Goal: Use online tool/utility: Utilize a website feature to perform a specific function

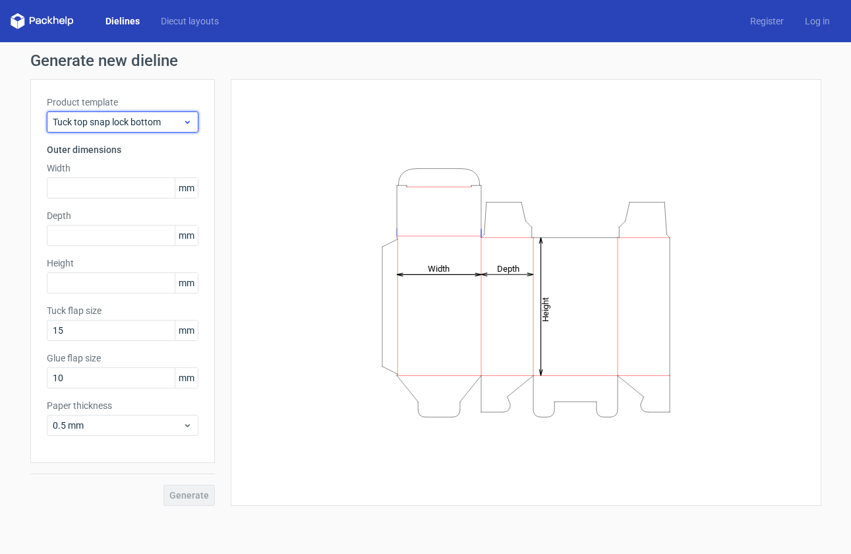
click at [100, 123] on span "Tuck top snap lock bottom" at bounding box center [118, 121] width 130 height 13
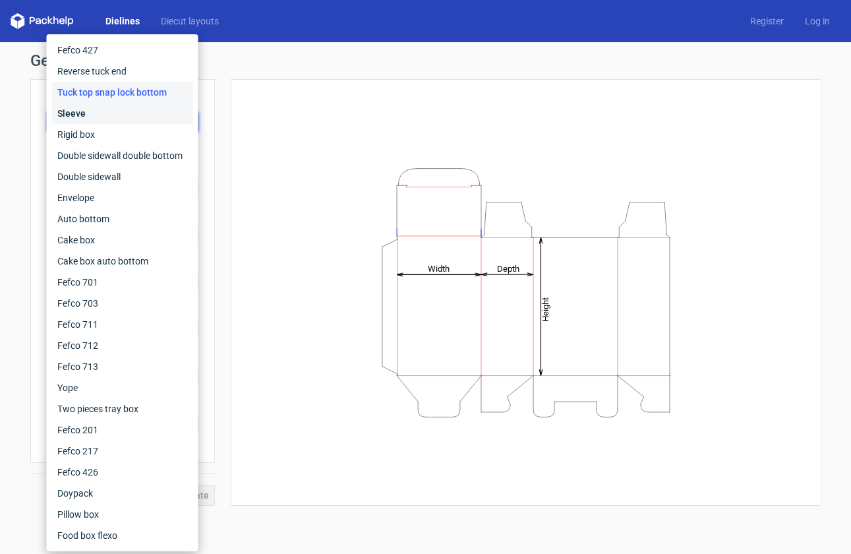
click at [105, 108] on div "Sleeve" at bounding box center [122, 113] width 141 height 21
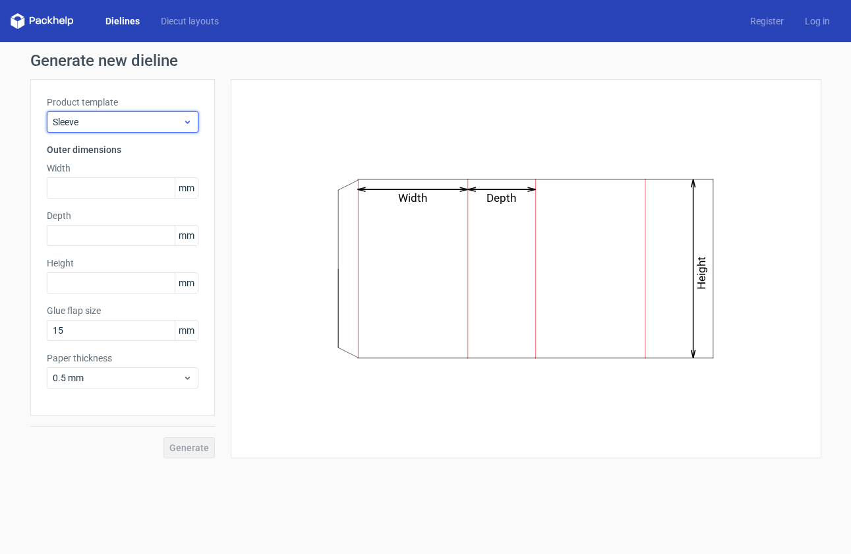
click at [108, 119] on span "Sleeve" at bounding box center [118, 121] width 130 height 13
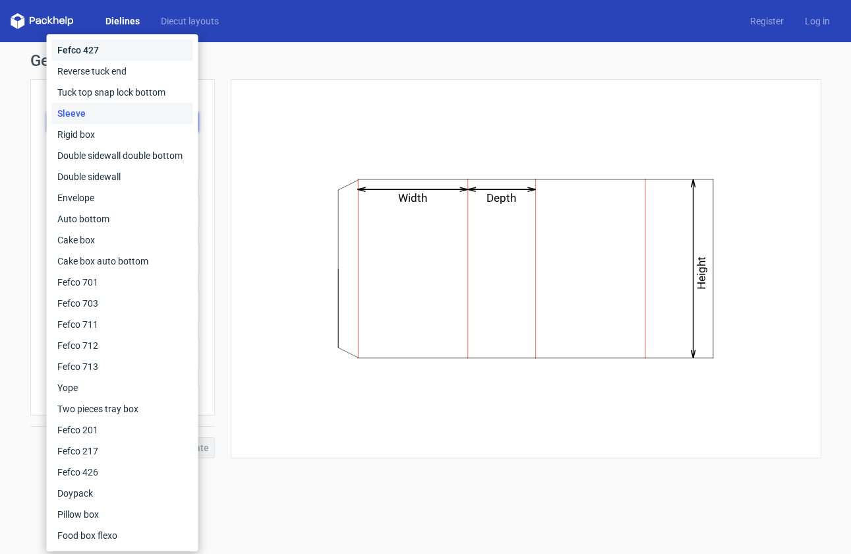
click at [130, 55] on div "Fefco 427" at bounding box center [122, 50] width 141 height 21
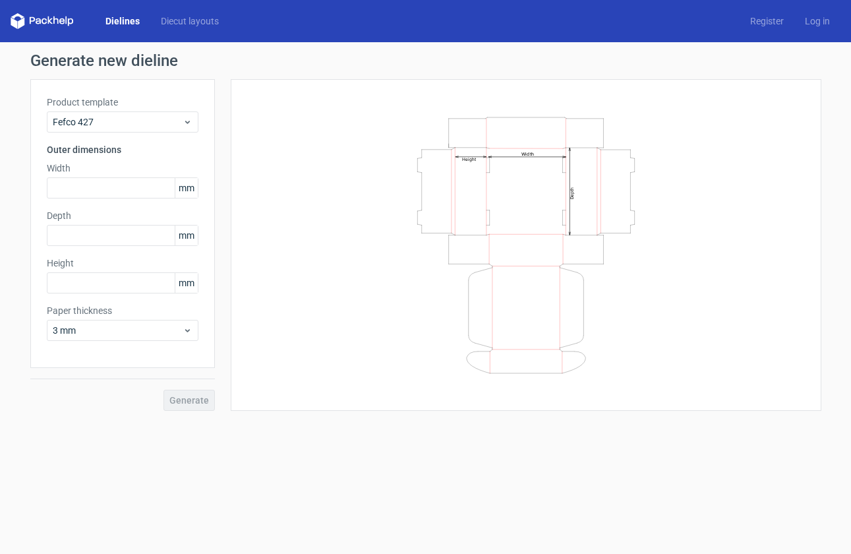
click at [181, 192] on span "mm" at bounding box center [186, 188] width 23 height 20
click at [192, 190] on span "mm" at bounding box center [186, 188] width 23 height 20
click at [189, 323] on div "3 mm" at bounding box center [123, 330] width 152 height 21
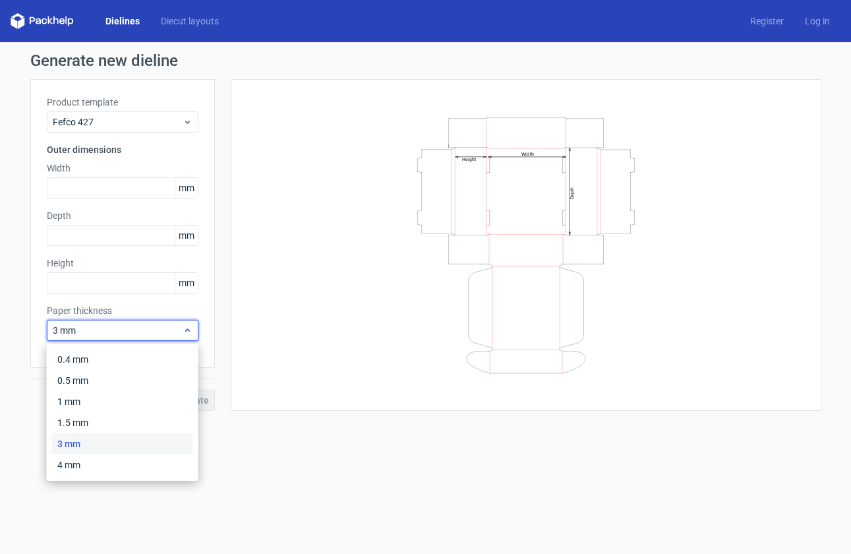
click at [189, 324] on div "3 mm" at bounding box center [123, 330] width 152 height 21
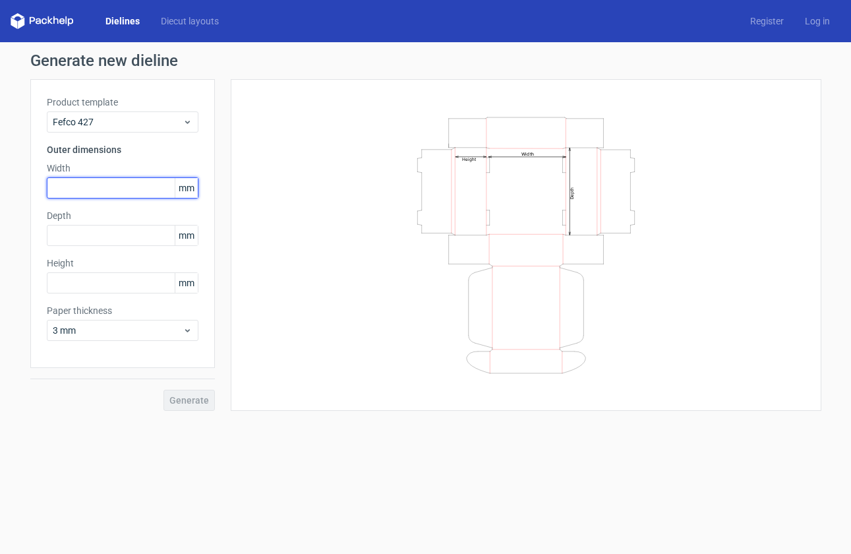
click at [131, 192] on input "text" at bounding box center [123, 187] width 152 height 21
paste input "9843"
type input "9843"
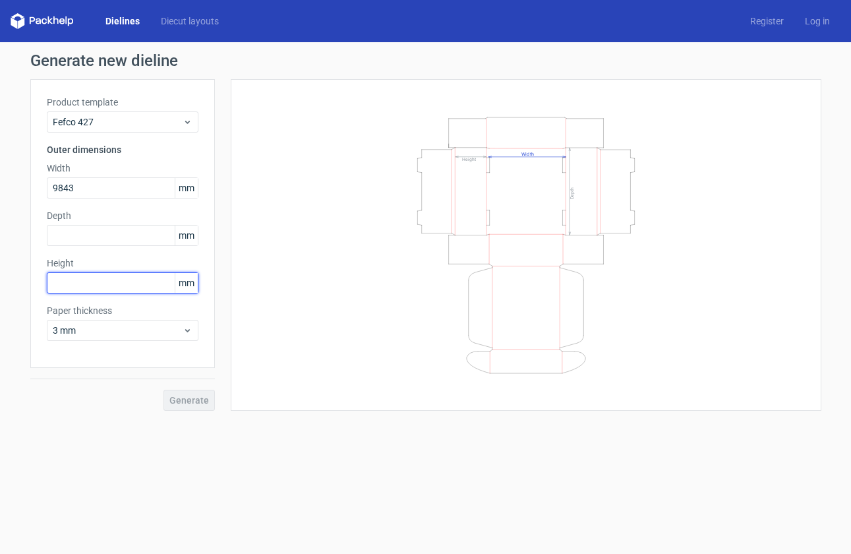
click at [81, 284] on div "Height mm" at bounding box center [123, 275] width 152 height 37
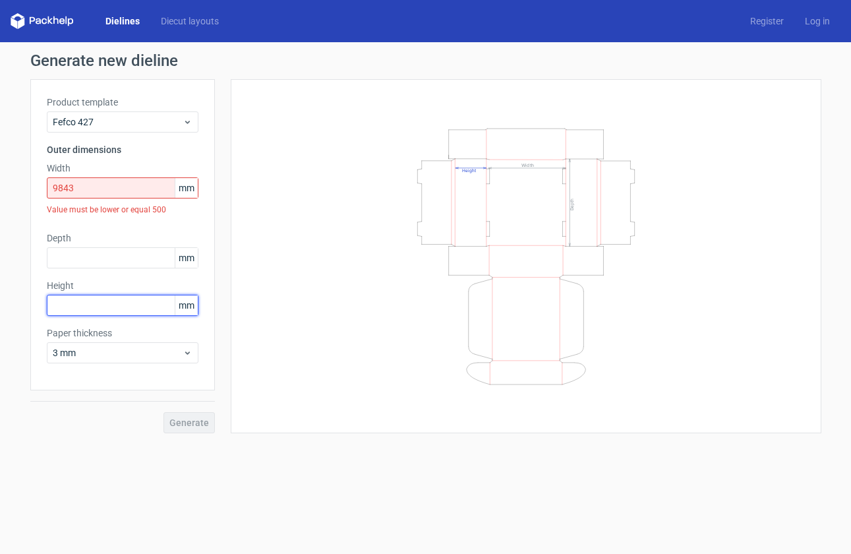
paste input "9843"
type input "9843"
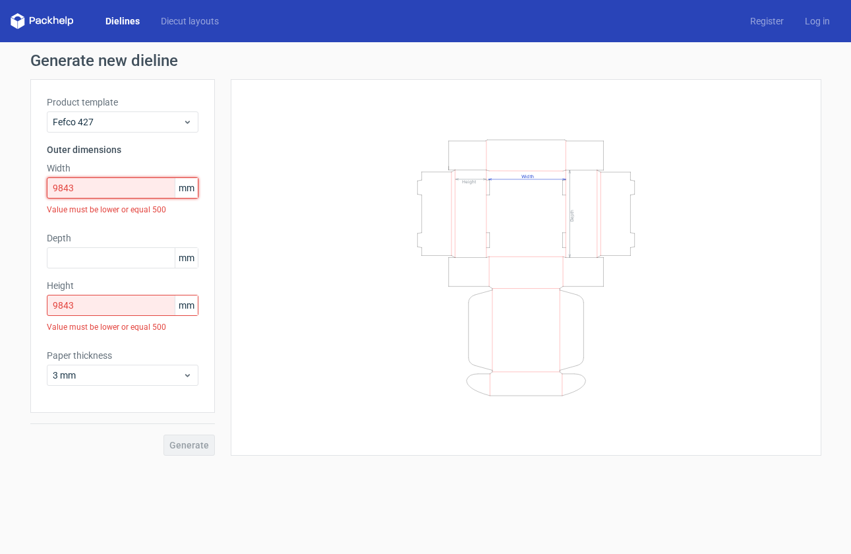
drag, startPoint x: 113, startPoint y: 195, endPoint x: 34, endPoint y: 180, distance: 80.5
click at [34, 180] on div "Product template Fefco 427 Outer dimensions Width 9843 mm Value must be lower o…" at bounding box center [122, 246] width 185 height 334
paste input "4724"
type input "4724"
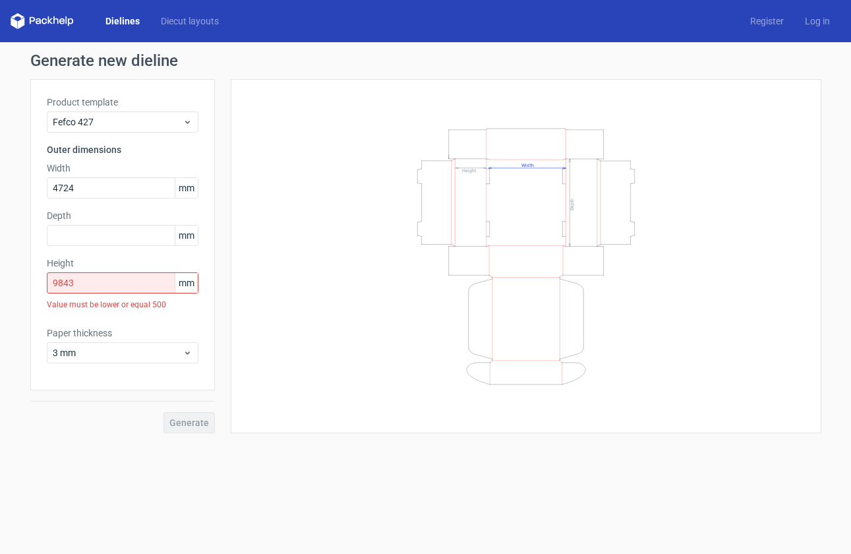
click at [120, 216] on div "Product template Fefco 427 Outer dimensions Width 4724 mm Depth mm Height 9843 …" at bounding box center [122, 234] width 185 height 311
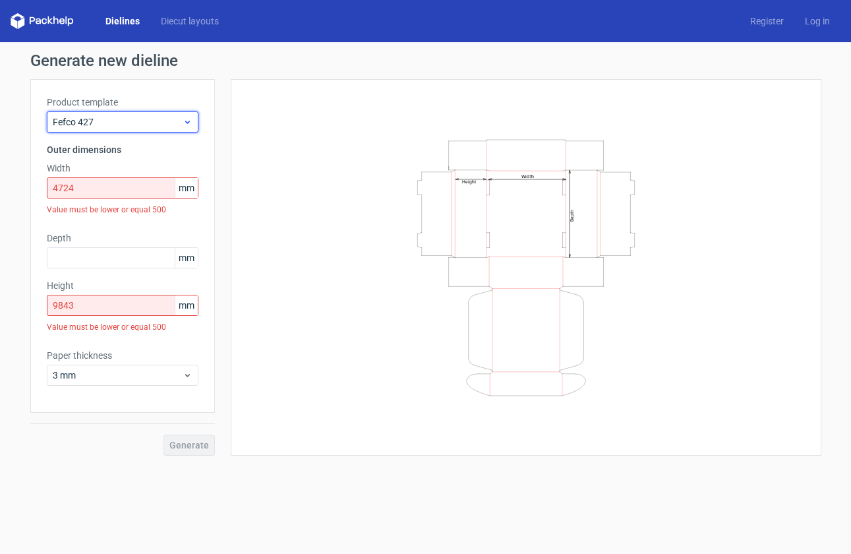
click at [106, 124] on span "Fefco 427" at bounding box center [118, 121] width 130 height 13
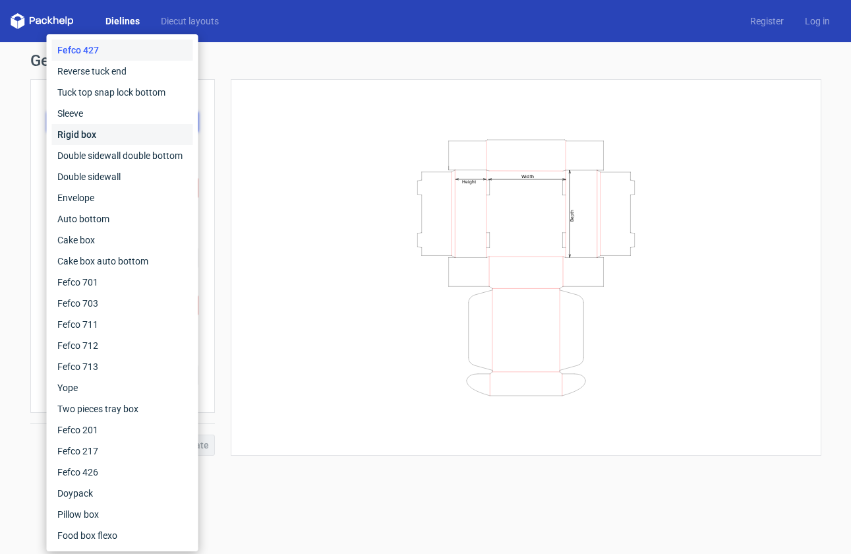
click at [104, 140] on div "Rigid box" at bounding box center [122, 134] width 141 height 21
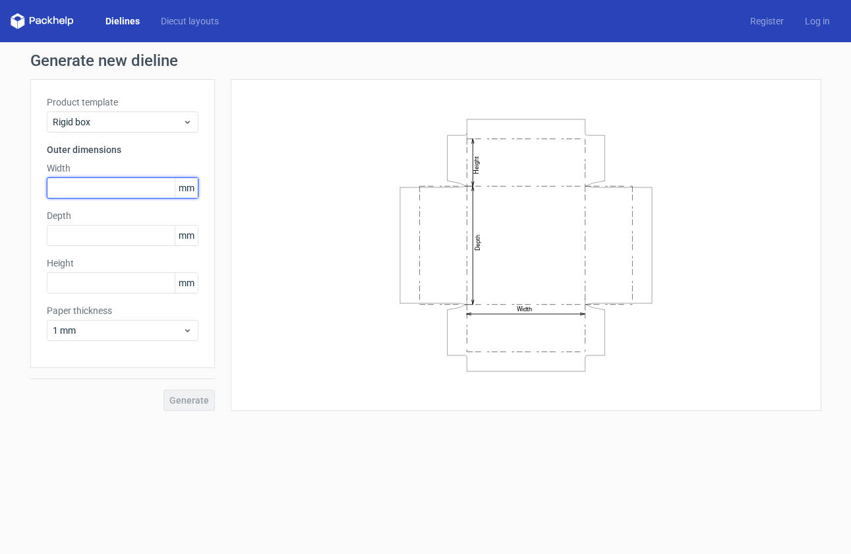
click at [100, 190] on input "text" at bounding box center [123, 187] width 152 height 21
paste input "4724"
type input "4724"
click at [100, 258] on div "Product template Rigid box Outer dimensions Width 4724 mm Depth mm Height mm Pa…" at bounding box center [122, 223] width 185 height 289
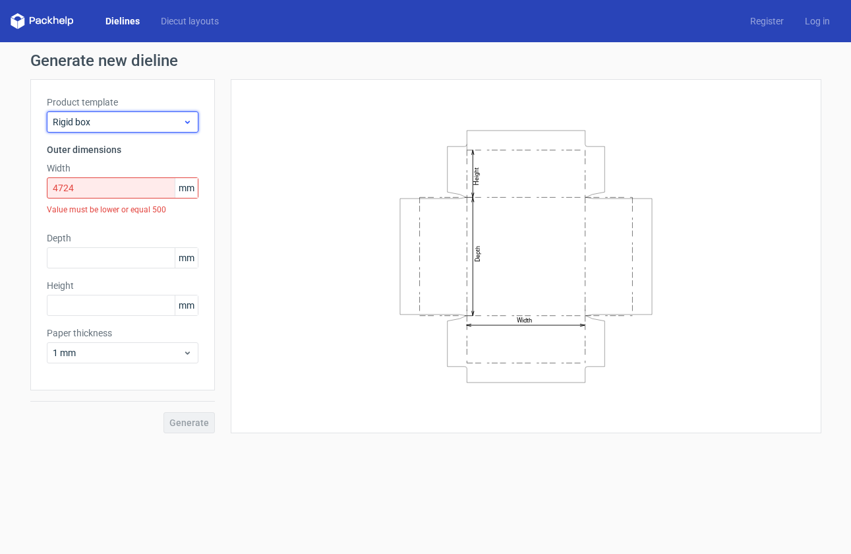
click at [108, 125] on span "Rigid box" at bounding box center [118, 121] width 130 height 13
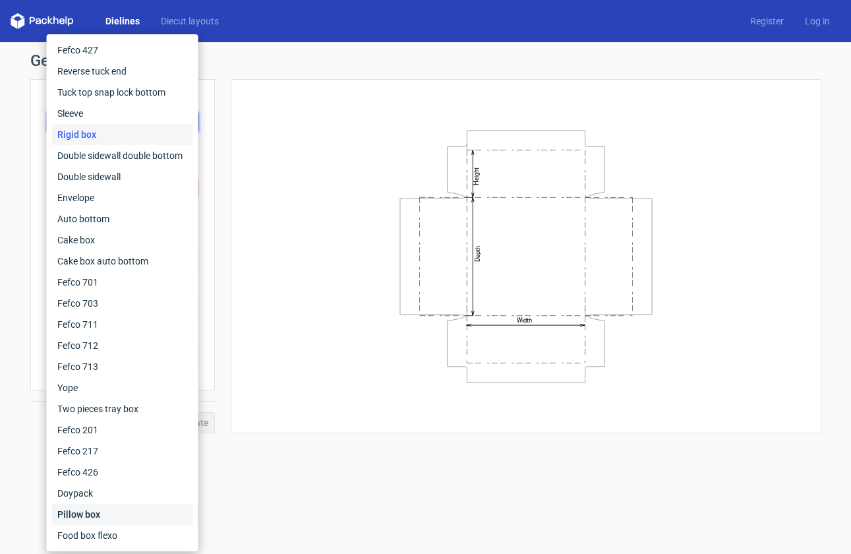
click at [104, 510] on div "Pillow box" at bounding box center [122, 514] width 141 height 21
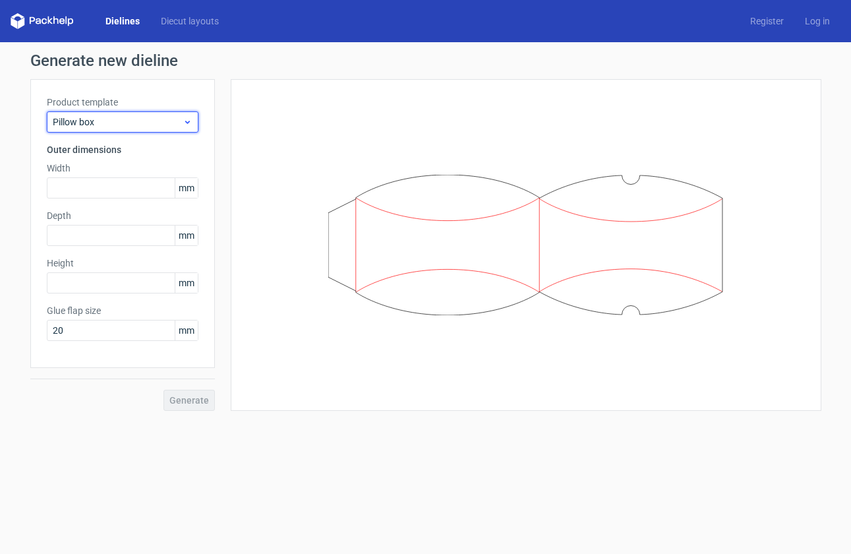
click at [94, 123] on span "Pillow box" at bounding box center [118, 121] width 130 height 13
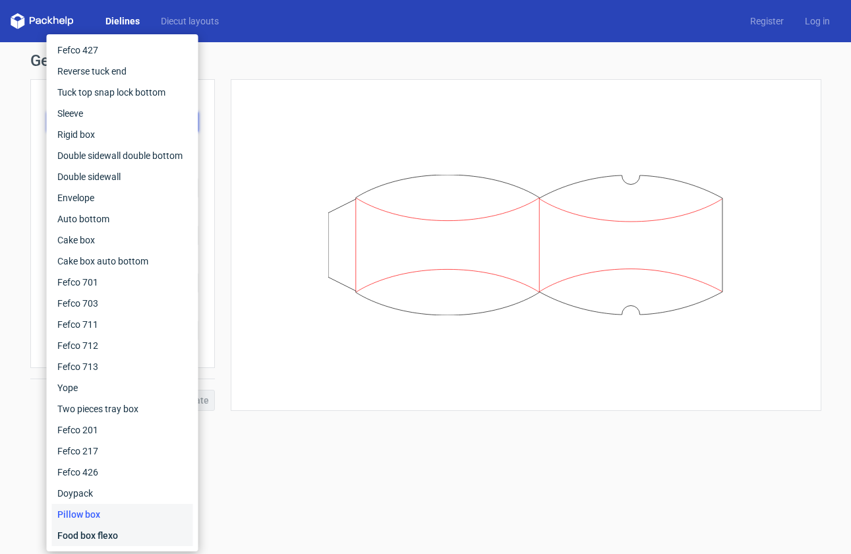
click at [115, 532] on div "Food box flexo" at bounding box center [122, 535] width 141 height 21
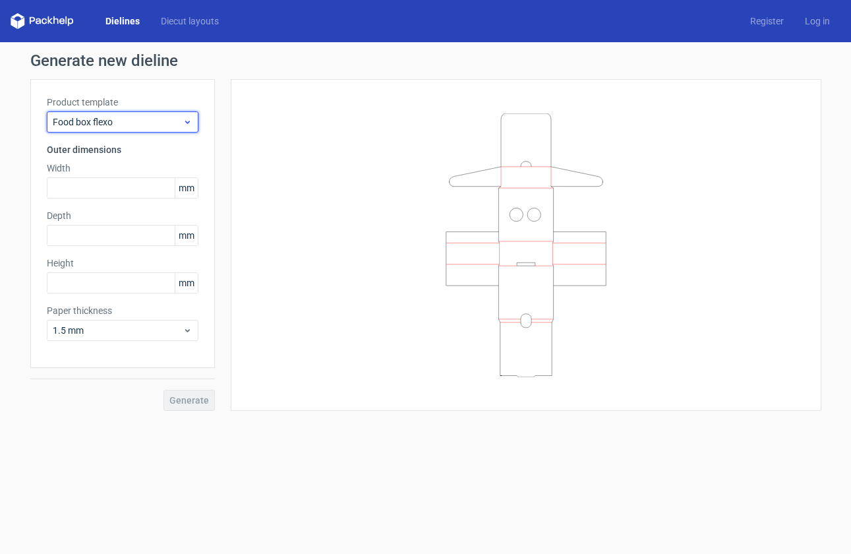
click at [114, 121] on span "Food box flexo" at bounding box center [118, 121] width 130 height 13
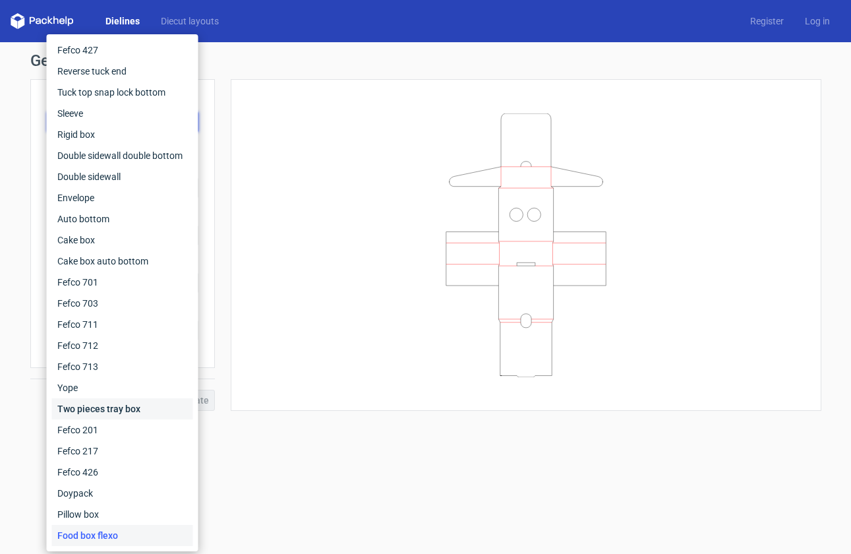
click at [108, 411] on div "Two pieces tray box" at bounding box center [122, 408] width 141 height 21
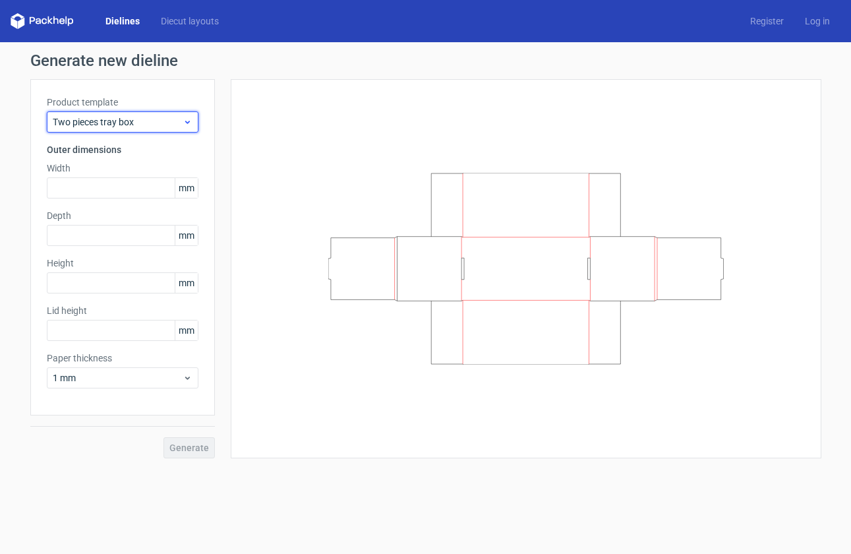
click at [84, 123] on span "Two pieces tray box" at bounding box center [118, 121] width 130 height 13
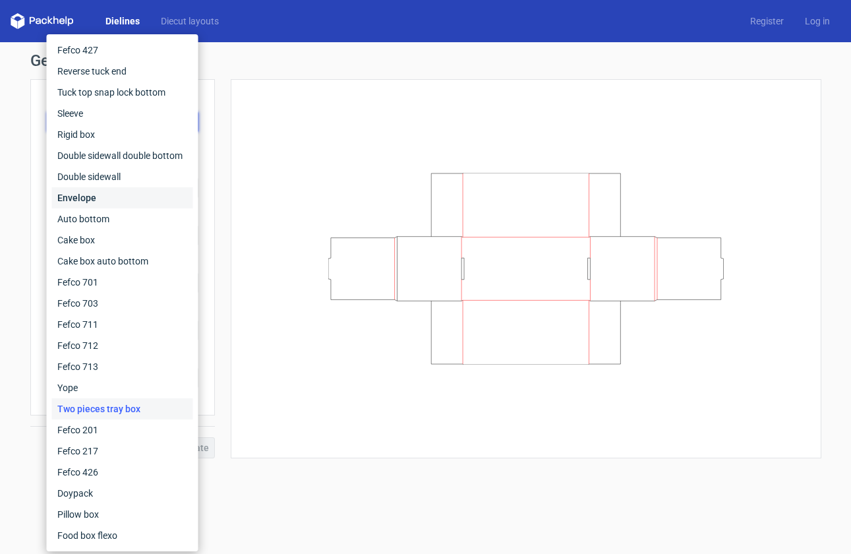
click at [95, 199] on div "Envelope" at bounding box center [122, 197] width 141 height 21
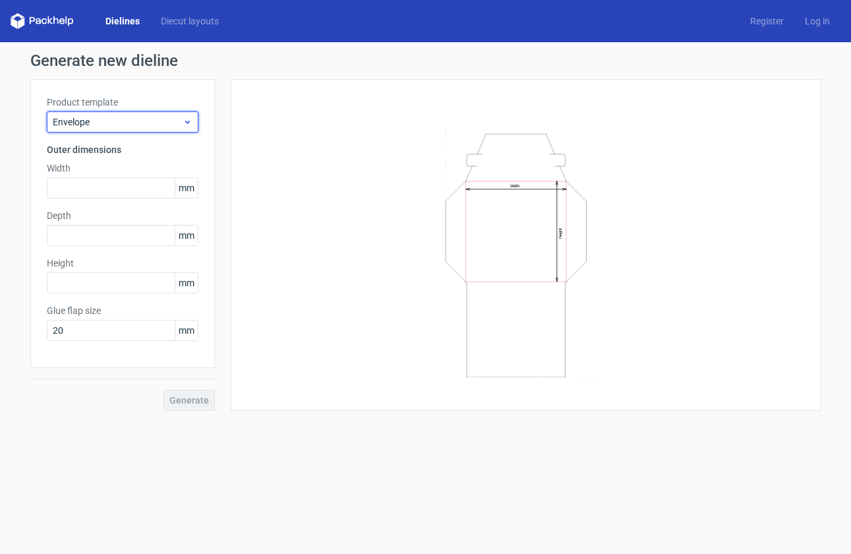
click at [100, 127] on span "Envelope" at bounding box center [118, 121] width 130 height 13
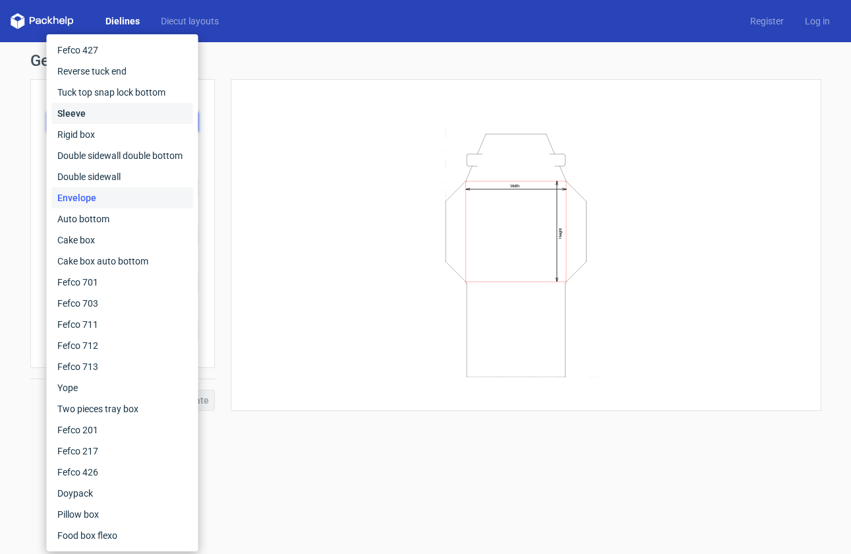
click at [100, 111] on div "Sleeve" at bounding box center [122, 113] width 141 height 21
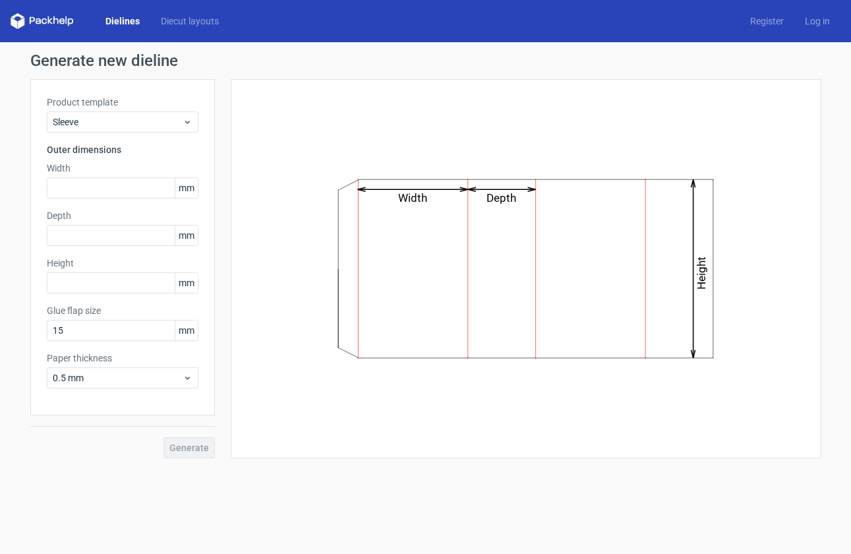
click at [97, 139] on div "Product template Sleeve Outer dimensions Width mm Depth mm Height mm Glue flap …" at bounding box center [122, 247] width 185 height 336
click at [102, 121] on span "Sleeve" at bounding box center [118, 121] width 130 height 13
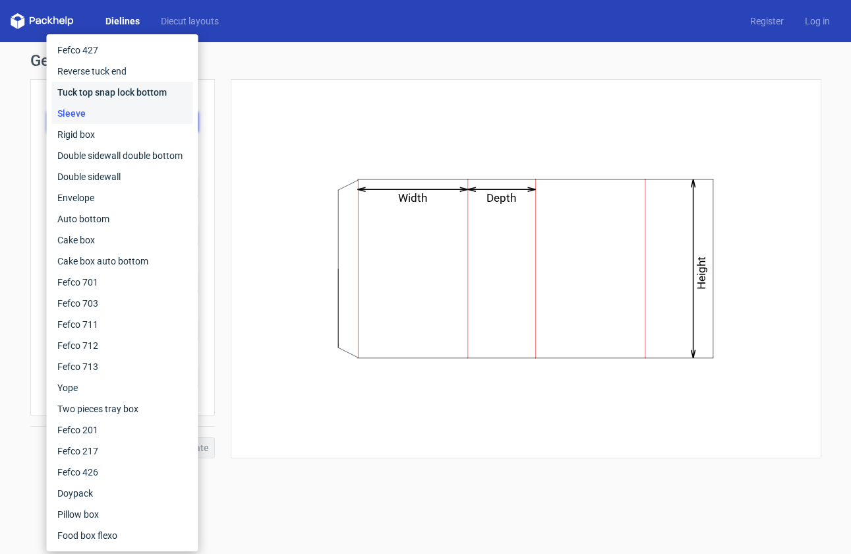
click at [105, 93] on div "Tuck top snap lock bottom" at bounding box center [122, 92] width 141 height 21
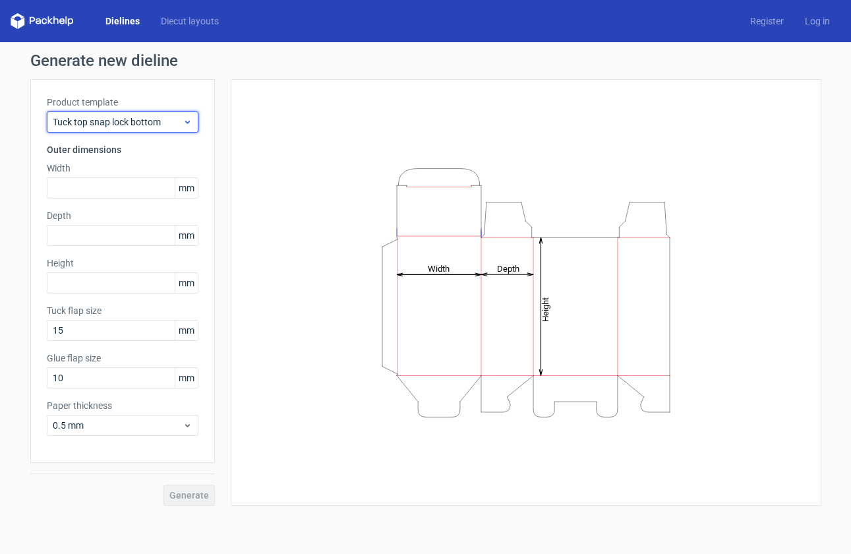
click at [100, 117] on span "Tuck top snap lock bottom" at bounding box center [118, 121] width 130 height 13
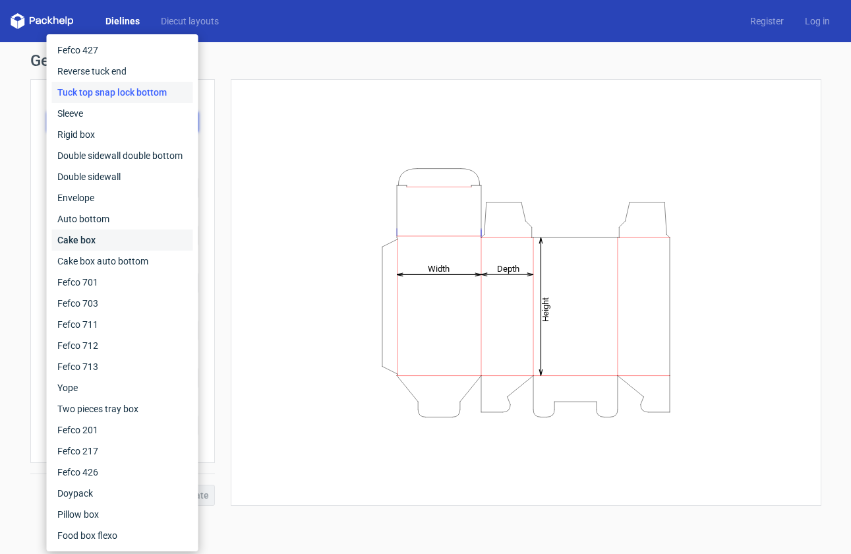
click at [117, 241] on div "Cake box" at bounding box center [122, 240] width 141 height 21
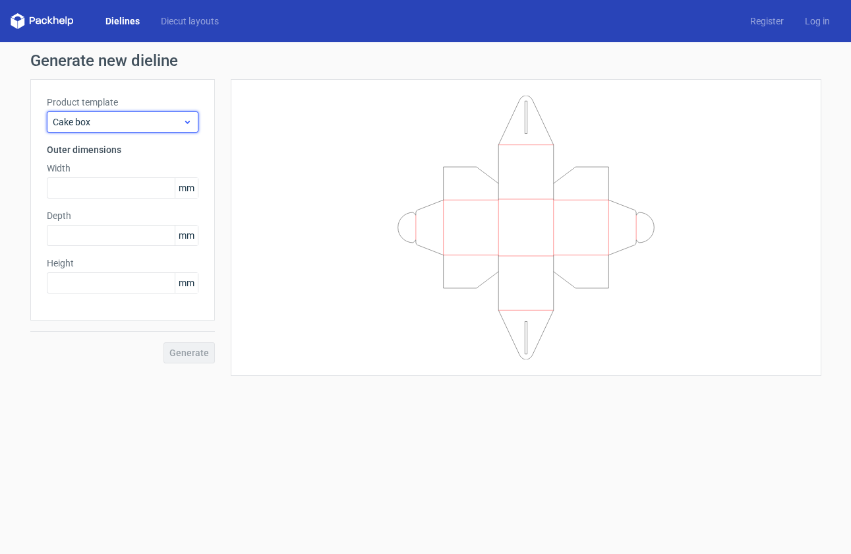
click at [131, 119] on span "Cake box" at bounding box center [118, 121] width 130 height 13
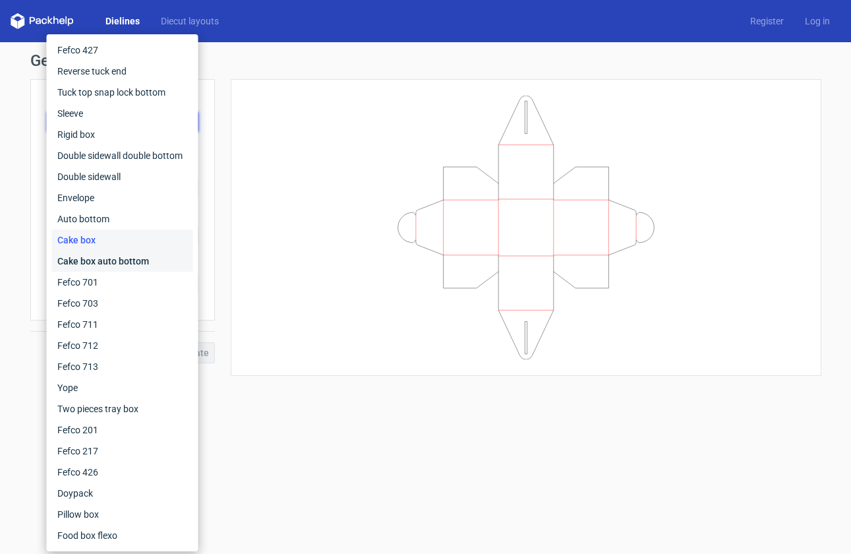
click at [118, 259] on div "Cake box auto bottom" at bounding box center [122, 261] width 141 height 21
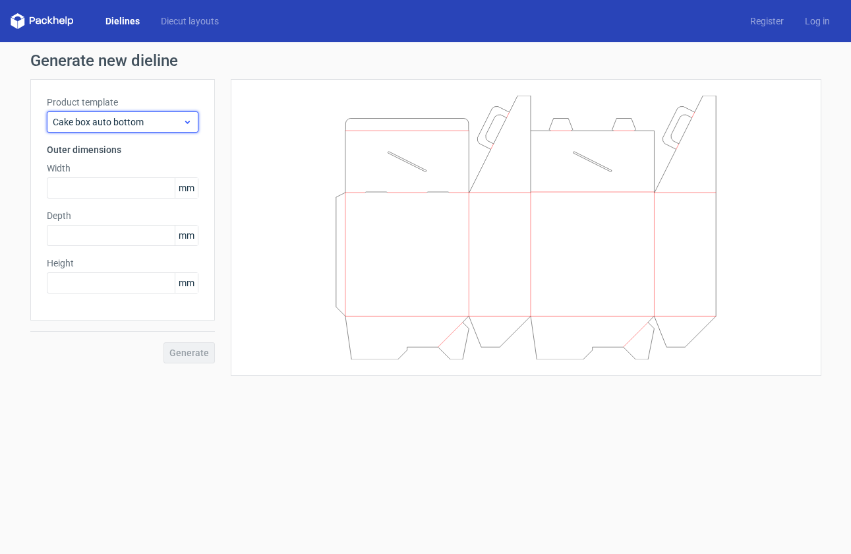
click at [109, 128] on span "Cake box auto bottom" at bounding box center [118, 121] width 130 height 13
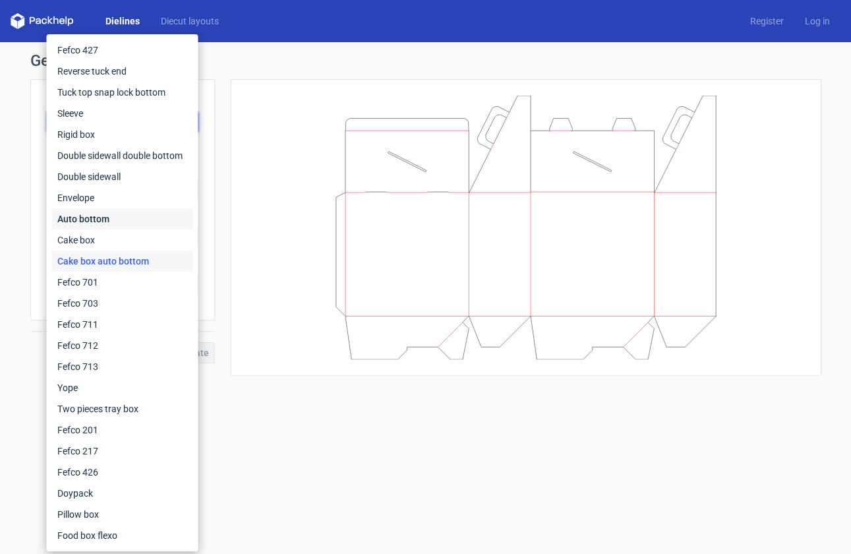
click at [108, 218] on div "Auto bottom" at bounding box center [122, 218] width 141 height 21
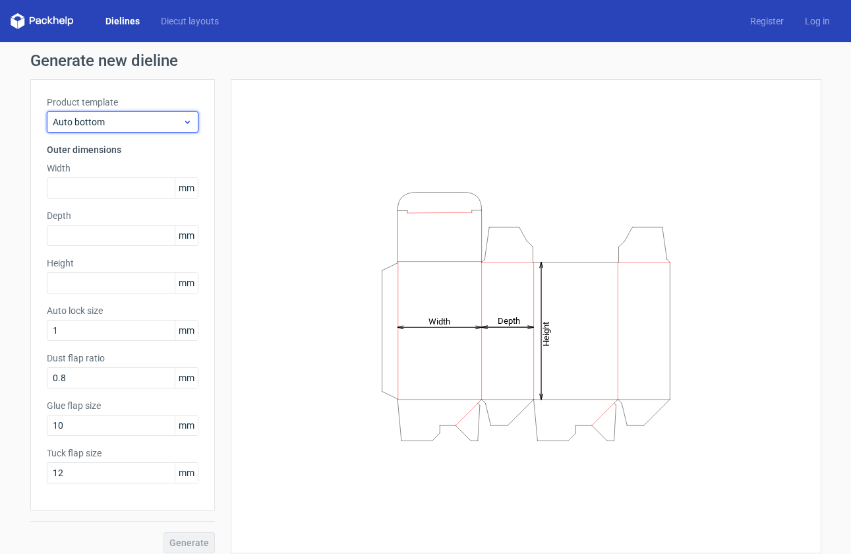
click at [111, 115] on span "Auto bottom" at bounding box center [118, 121] width 130 height 13
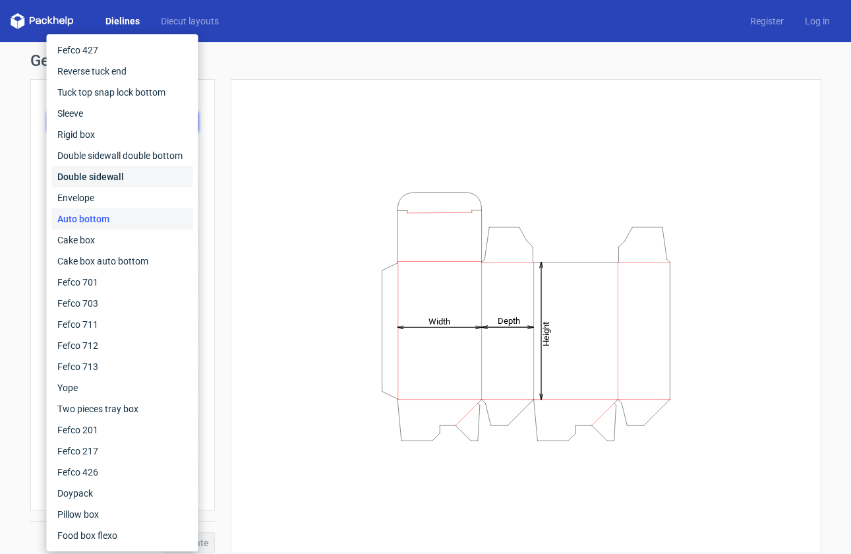
click at [104, 179] on div "Double sidewall" at bounding box center [122, 176] width 141 height 21
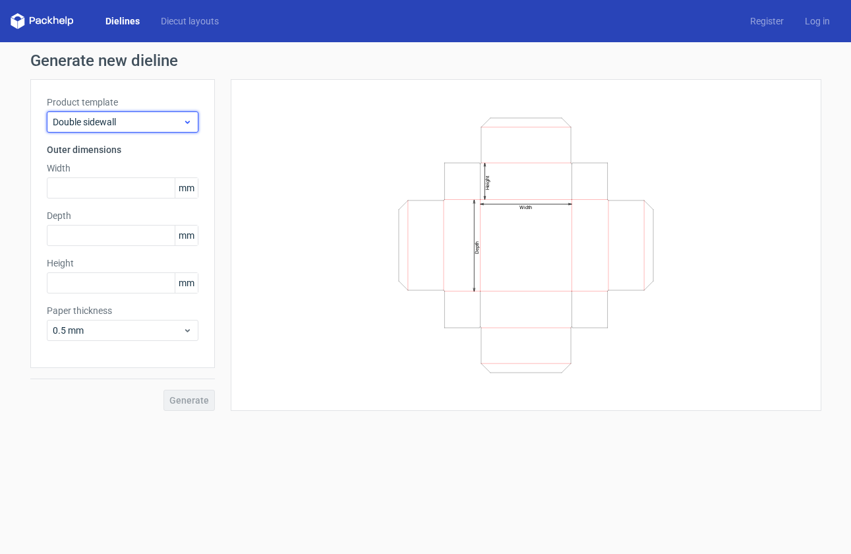
click at [113, 125] on span "Double sidewall" at bounding box center [118, 121] width 130 height 13
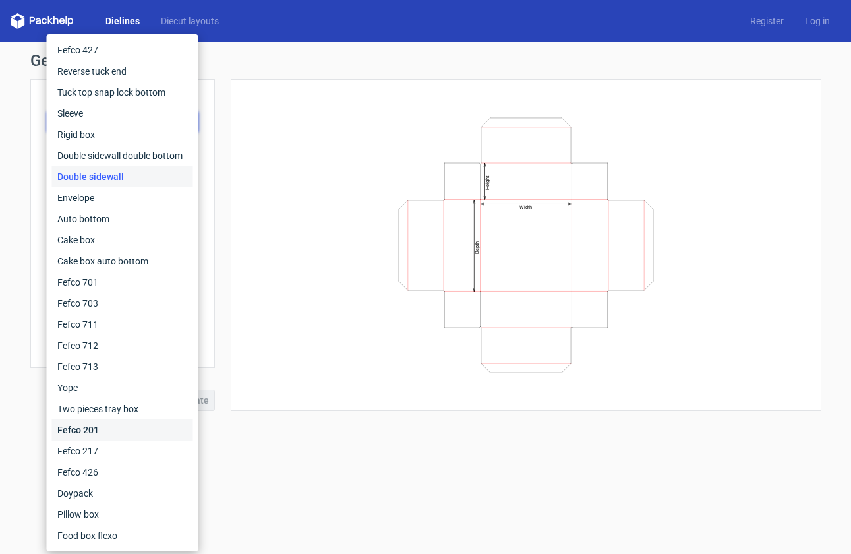
click at [121, 428] on div "Fefco 201" at bounding box center [122, 429] width 141 height 21
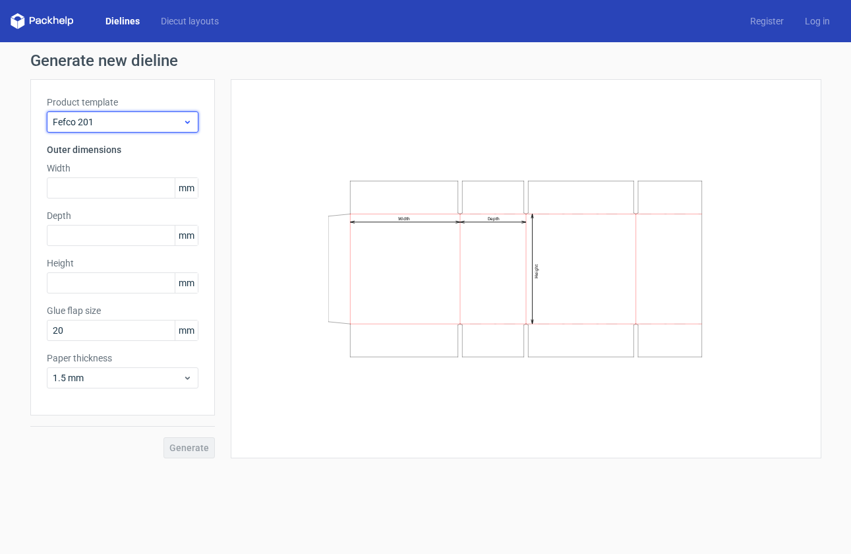
click at [136, 125] on span "Fefco 201" at bounding box center [118, 121] width 130 height 13
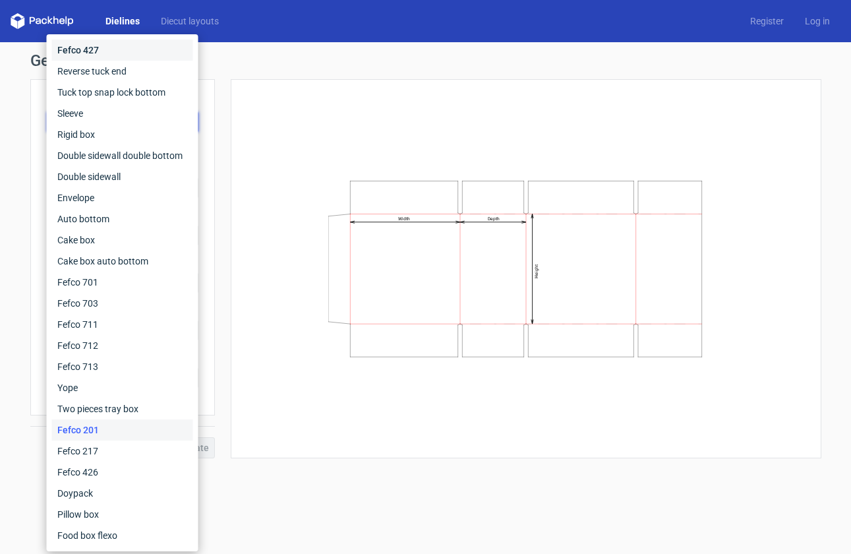
click at [130, 46] on div "Fefco 427" at bounding box center [122, 50] width 141 height 21
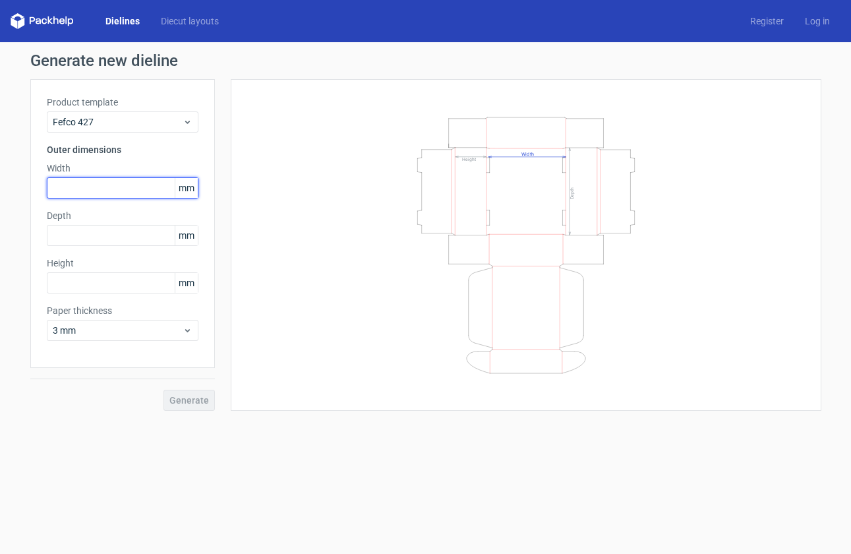
click at [111, 189] on input "text" at bounding box center [123, 187] width 152 height 21
paste input "4724"
click at [150, 214] on div "Product template Fefco 427 Outer dimensions Width 4724 mm Depth mm Height mm Pa…" at bounding box center [122, 223] width 185 height 289
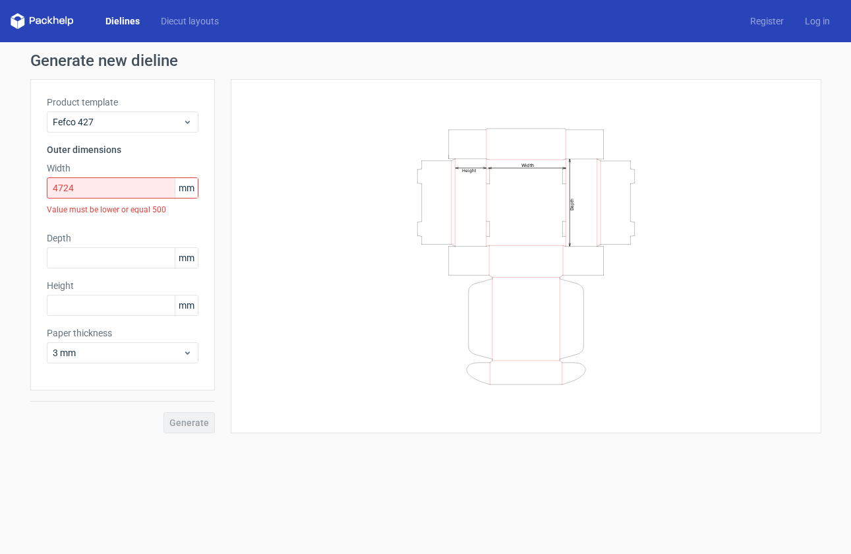
click at [187, 190] on span "mm" at bounding box center [186, 188] width 23 height 20
drag, startPoint x: 140, startPoint y: 191, endPoint x: 13, endPoint y: 182, distance: 127.0
click at [13, 182] on div "Generate new dieline Product template Fefco 427 Outer dimensions Width 4724 mm …" at bounding box center [425, 243] width 851 height 402
paste input "120"
type input "120"
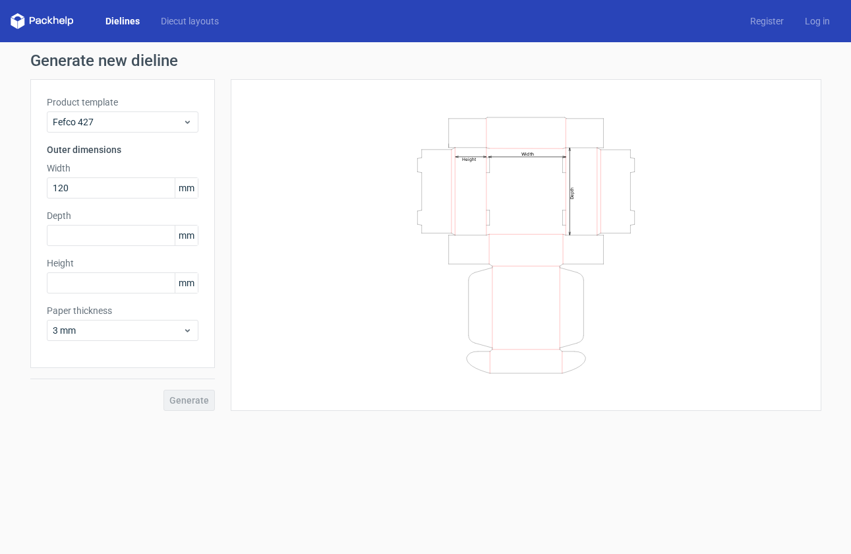
click at [172, 164] on label "Width" at bounding box center [123, 168] width 152 height 13
click at [135, 241] on input "text" at bounding box center [123, 235] width 152 height 21
click at [102, 228] on input "text" at bounding box center [123, 235] width 152 height 21
paste input "250"
type input "250"
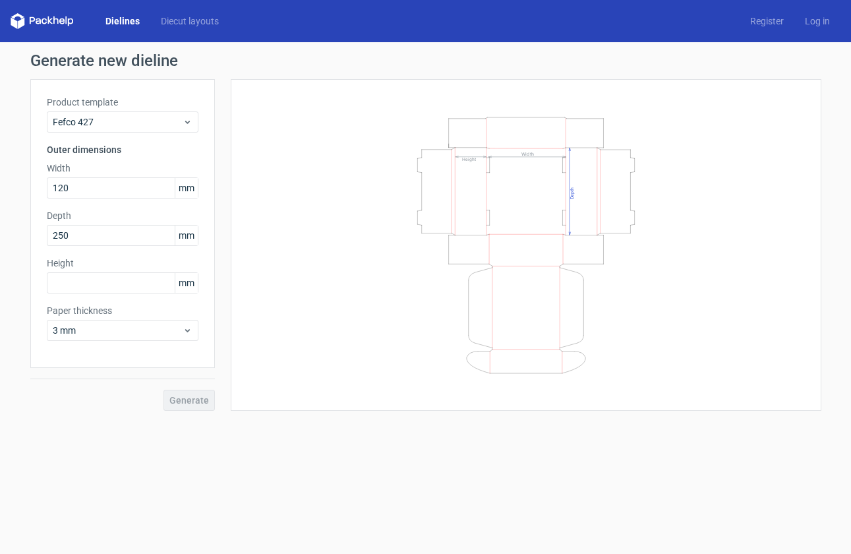
click at [118, 264] on label "Height" at bounding box center [123, 263] width 152 height 13
click at [109, 282] on input "text" at bounding box center [123, 282] width 152 height 21
type input "120"
click at [106, 189] on input "120" at bounding box center [123, 187] width 152 height 21
drag, startPoint x: 113, startPoint y: 187, endPoint x: 0, endPoint y: 191, distance: 113.5
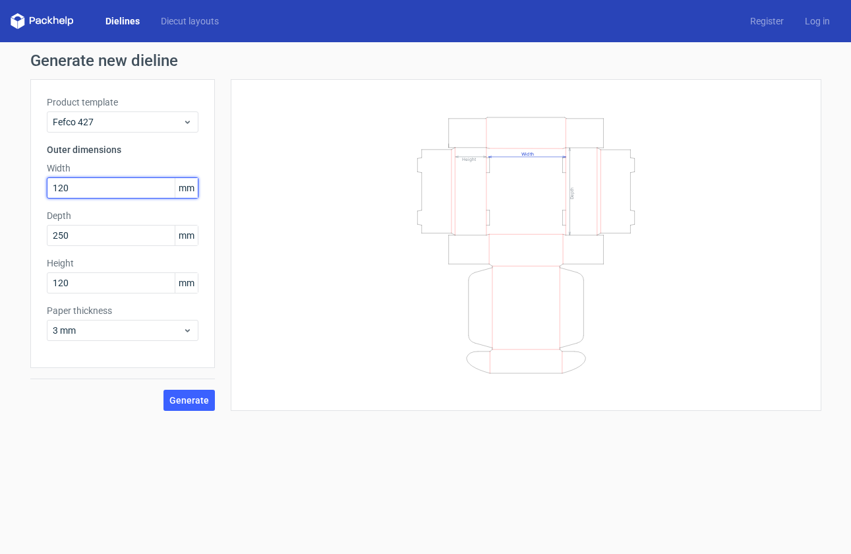
click at [0, 191] on div "Generate new dieline Product template Fefco 427 Outer dimensions Width 120 mm D…" at bounding box center [425, 231] width 851 height 379
click at [115, 400] on div "Generate" at bounding box center [122, 389] width 185 height 43
click at [194, 405] on span "Generate" at bounding box center [190, 400] width 40 height 9
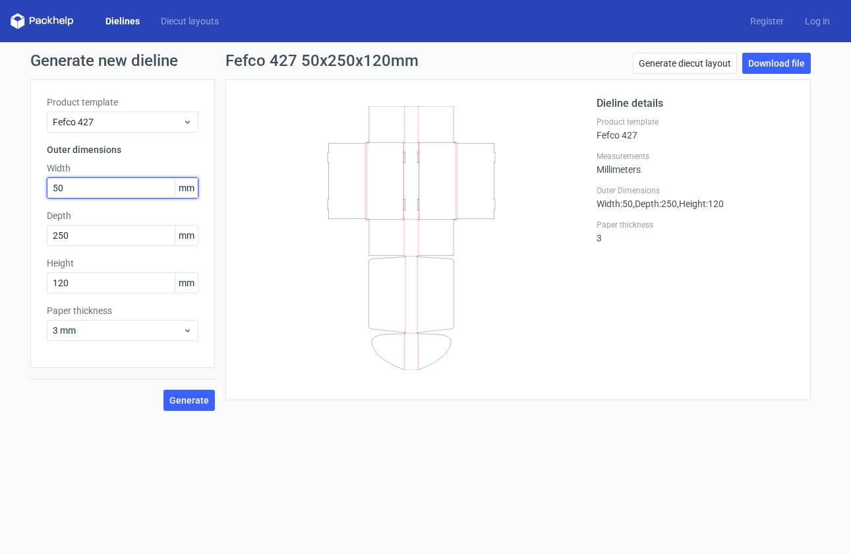
drag, startPoint x: 77, startPoint y: 185, endPoint x: 24, endPoint y: 182, distance: 53.5
click at [24, 182] on div "Generate new dieline Product template Fefco 427 Outer dimensions Width 50 mm De…" at bounding box center [425, 231] width 851 height 379
type input "120"
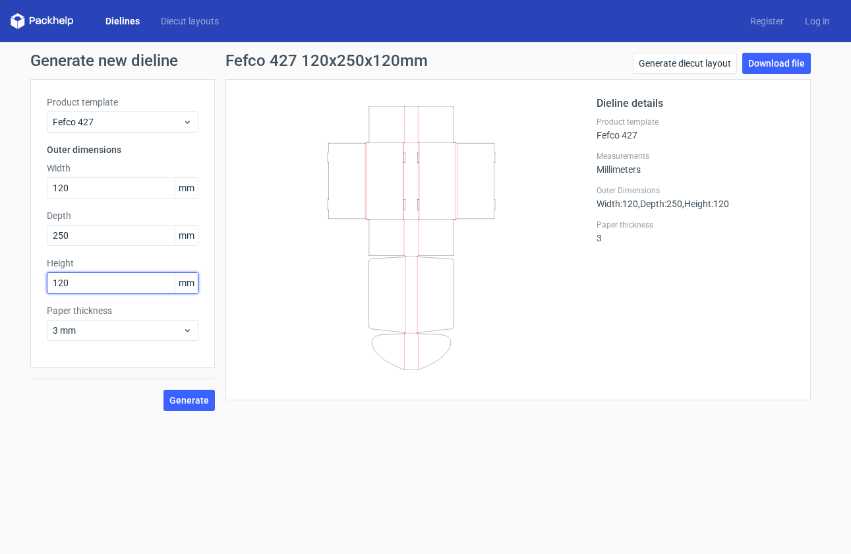
drag, startPoint x: 123, startPoint y: 281, endPoint x: 29, endPoint y: 266, distance: 95.5
click at [29, 266] on div "Generate new dieline Product template Fefco 427 Outer dimensions Width 120 mm D…" at bounding box center [425, 231] width 851 height 379
type input "50"
click at [187, 396] on span "Generate" at bounding box center [190, 400] width 40 height 9
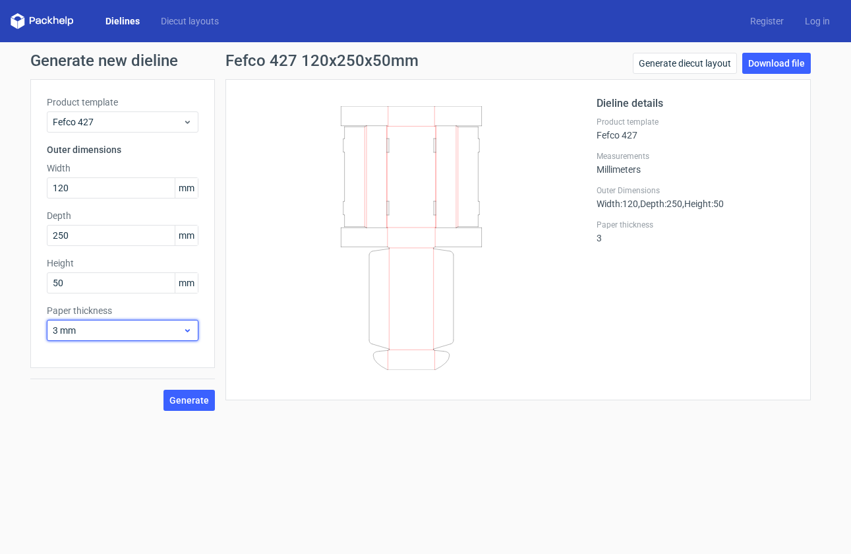
click at [179, 336] on span "3 mm" at bounding box center [118, 330] width 130 height 13
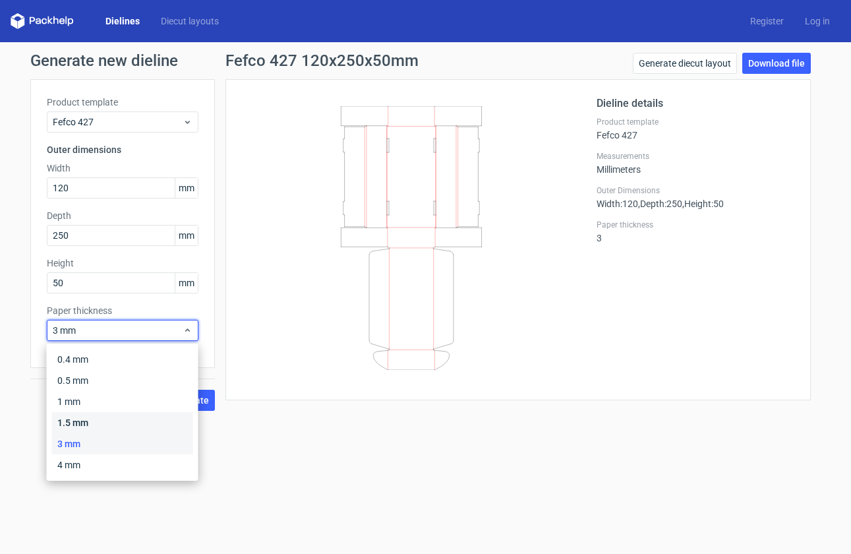
click at [134, 421] on div "1.5 mm" at bounding box center [122, 422] width 141 height 21
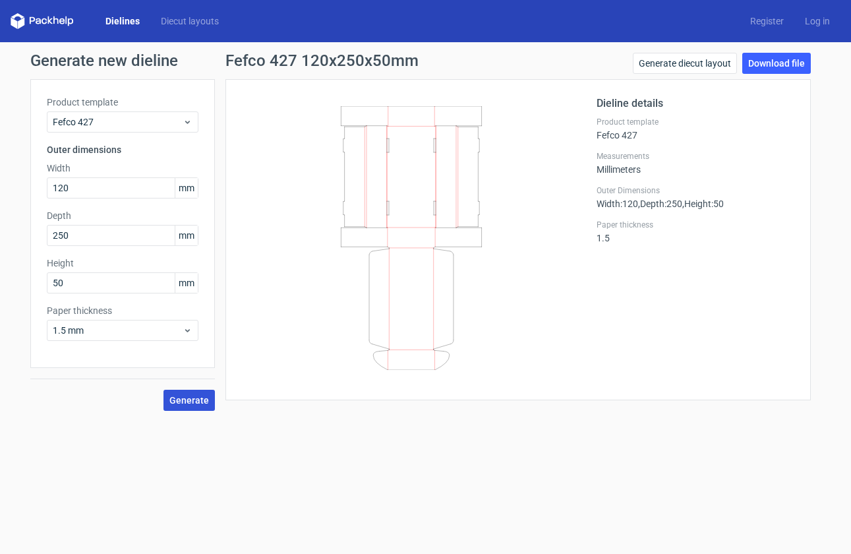
click at [199, 401] on span "Generate" at bounding box center [190, 400] width 40 height 9
click at [686, 65] on link "Generate diecut layout" at bounding box center [685, 63] width 104 height 21
click at [806, 66] on link "Download file" at bounding box center [777, 63] width 69 height 21
click at [203, 30] on div "Dielines Diecut layouts Register Log in" at bounding box center [425, 21] width 851 height 42
click at [202, 23] on link "Diecut layouts" at bounding box center [189, 21] width 79 height 13
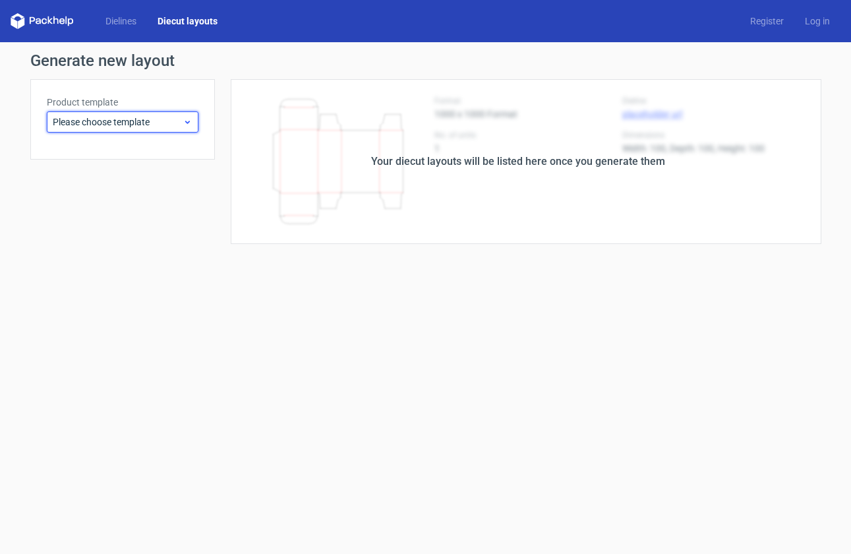
click at [150, 124] on span "Please choose template" at bounding box center [118, 121] width 130 height 13
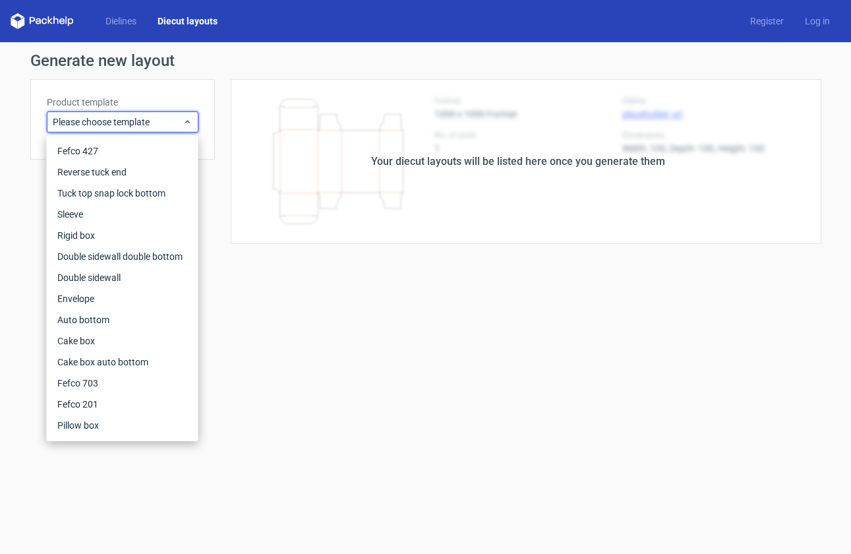
click at [406, 124] on div "Your diecut layouts will be listed here once you generate them" at bounding box center [518, 161] width 607 height 165
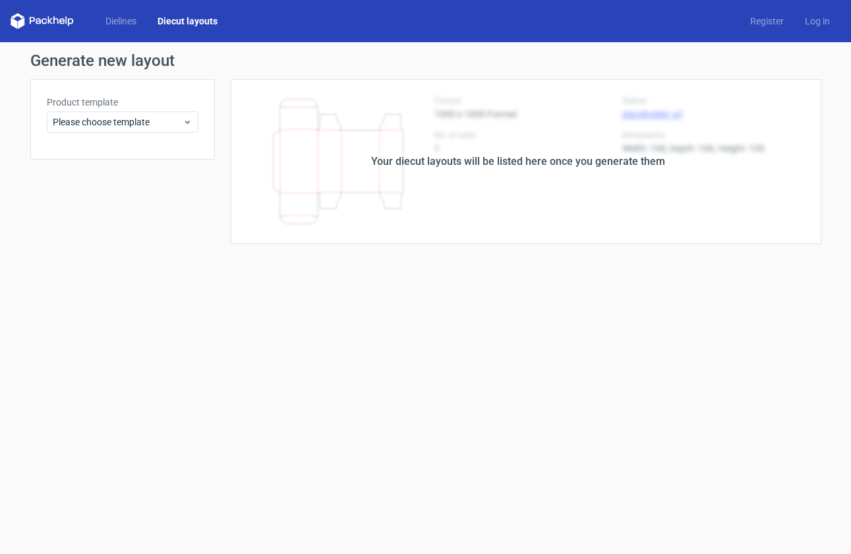
click at [113, 28] on div "Dielines Diecut layouts" at bounding box center [120, 21] width 218 height 16
click at [115, 20] on link "Dielines" at bounding box center [121, 21] width 52 height 13
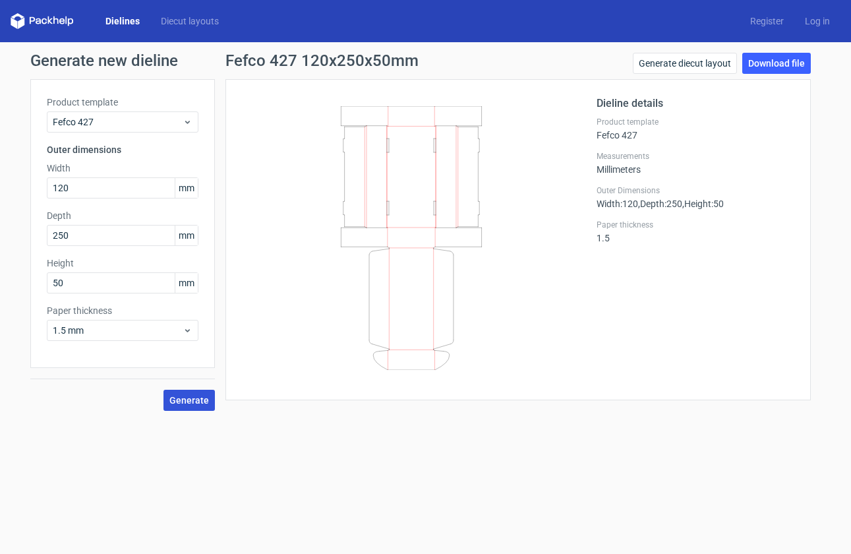
click at [187, 399] on span "Generate" at bounding box center [190, 400] width 40 height 9
drag, startPoint x: 423, startPoint y: 58, endPoint x: 298, endPoint y: 55, distance: 124.7
click at [298, 55] on div "Fefco 427 120x250x50mm Generate diecut layout Download file" at bounding box center [519, 66] width 586 height 26
copy h1 "120x250x50mm"
drag, startPoint x: 100, startPoint y: 282, endPoint x: 21, endPoint y: 274, distance: 78.9
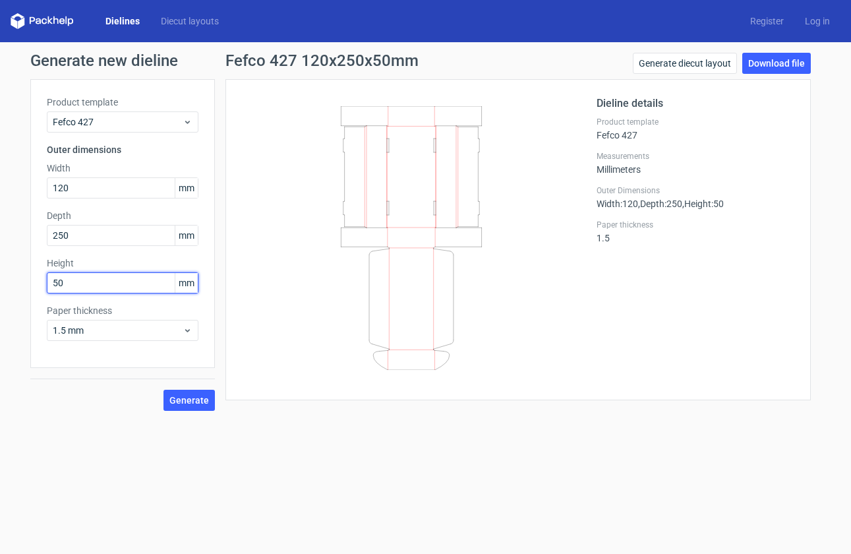
click at [12, 278] on div "Generate new dieline Product template Fefco 427 Outer dimensions Width 120 mm D…" at bounding box center [425, 231] width 851 height 379
